Goal: Task Accomplishment & Management: Use online tool/utility

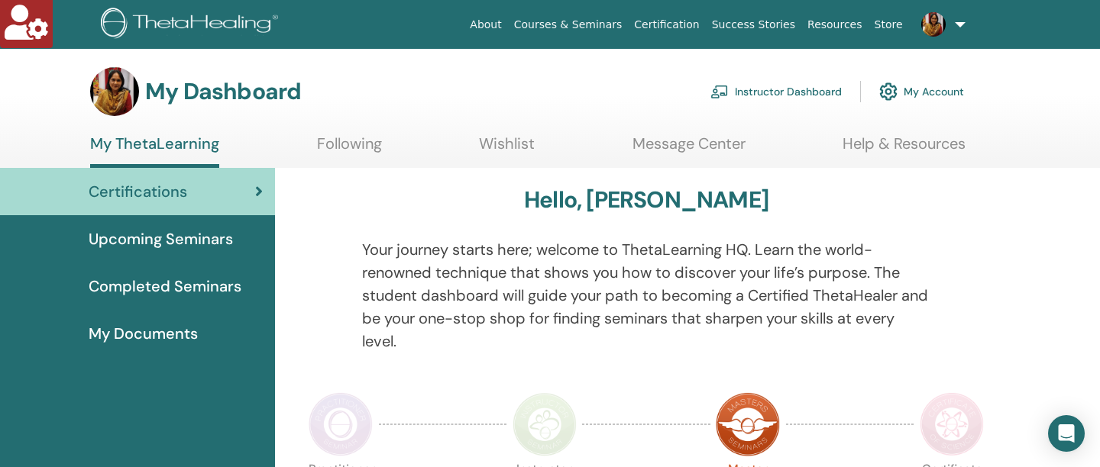
click at [792, 95] on link "Instructor Dashboard" at bounding box center [775, 92] width 131 height 34
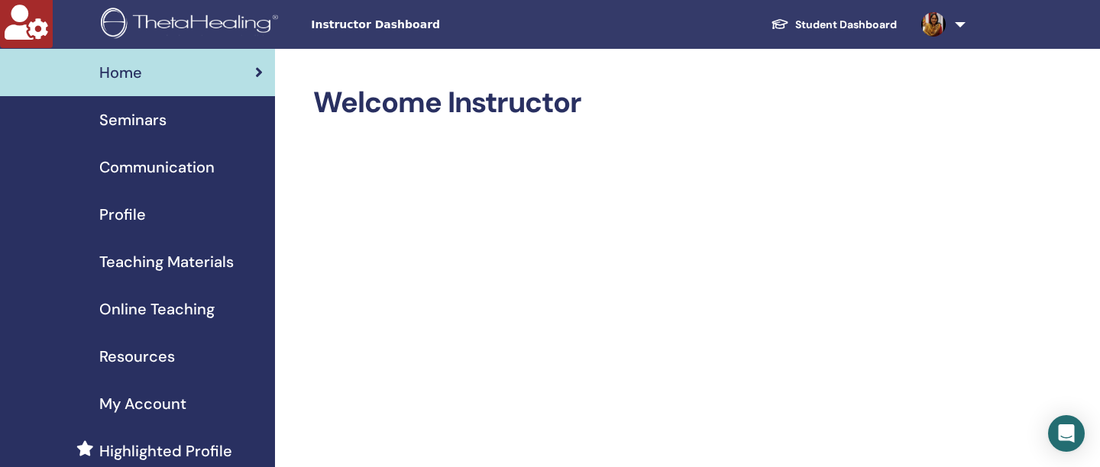
click at [186, 310] on span "Online Teaching" at bounding box center [156, 309] width 115 height 23
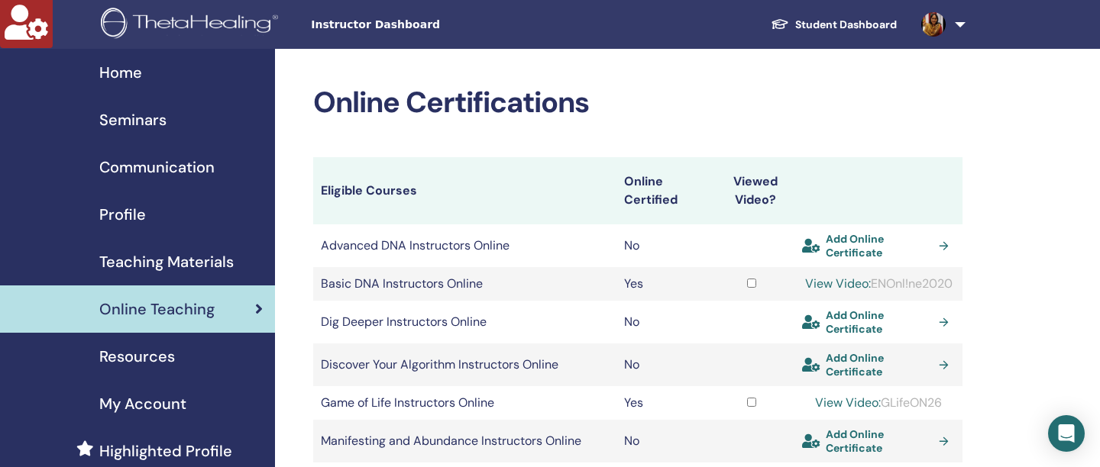
click at [112, 270] on span "Teaching Materials" at bounding box center [166, 262] width 134 height 23
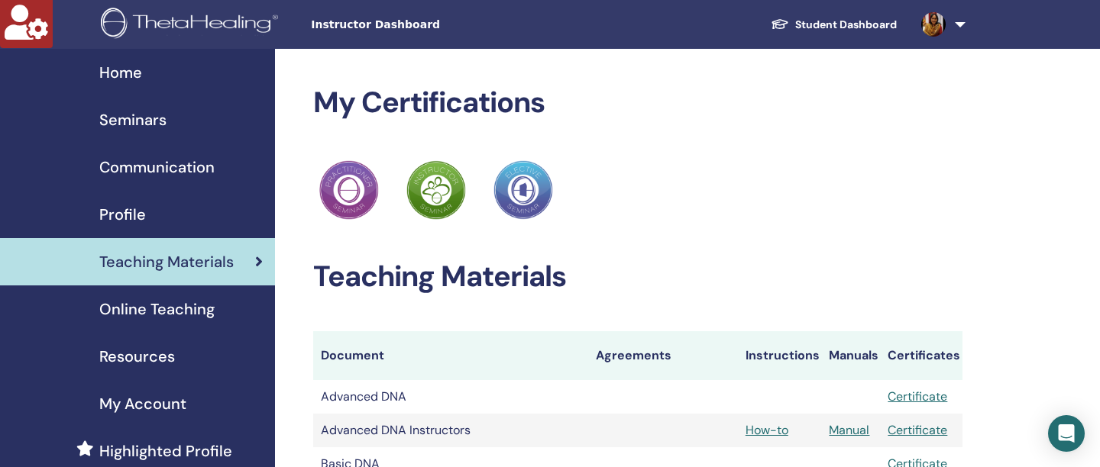
click at [138, 131] on link "Seminars" at bounding box center [137, 119] width 275 height 47
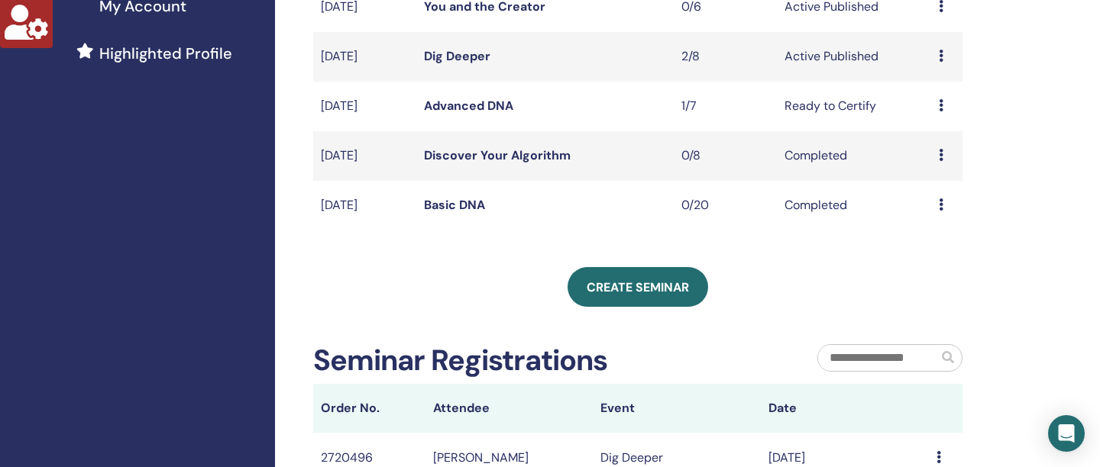
scroll to position [392, 0]
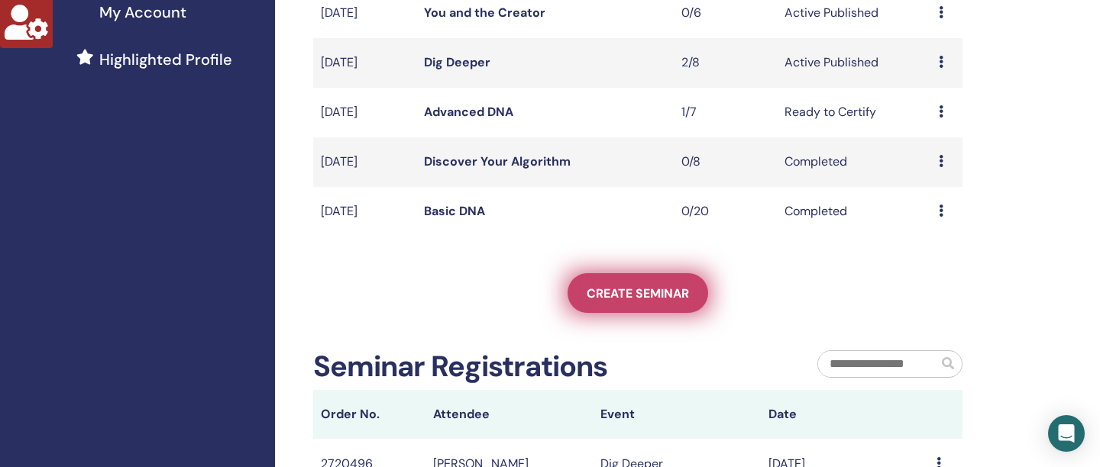
click at [639, 291] on span "Create seminar" at bounding box center [638, 294] width 102 height 16
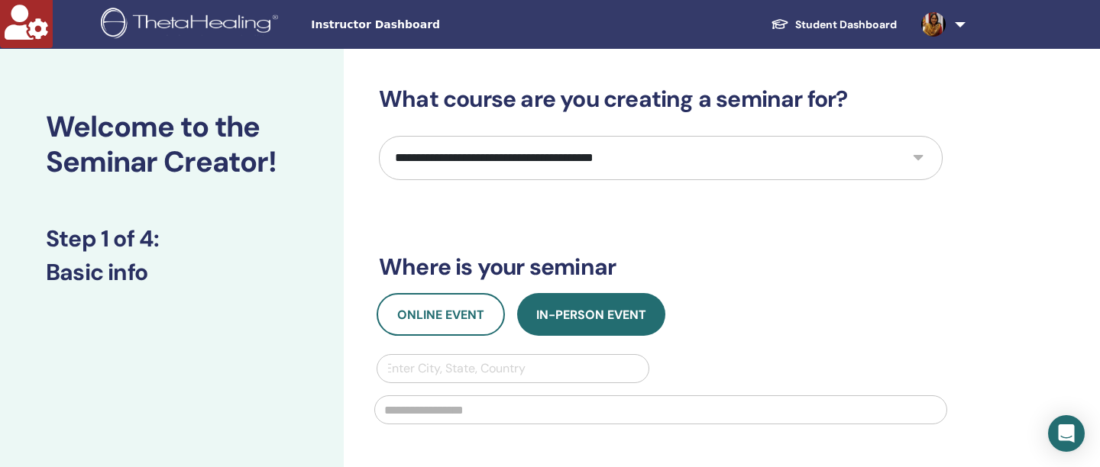
select select "****"
